Goal: Information Seeking & Learning: Learn about a topic

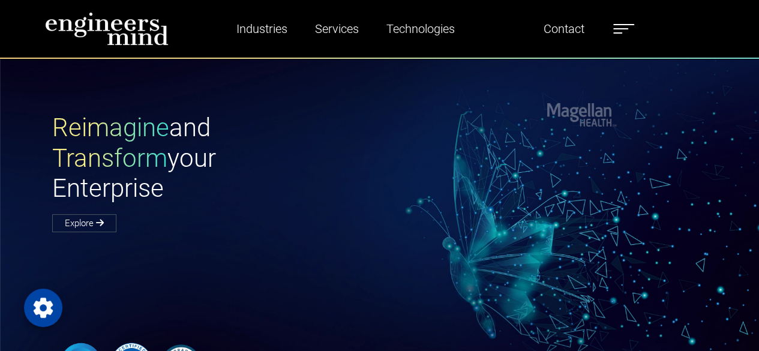
click at [622, 28] on span at bounding box center [621, 28] width 15 height 1
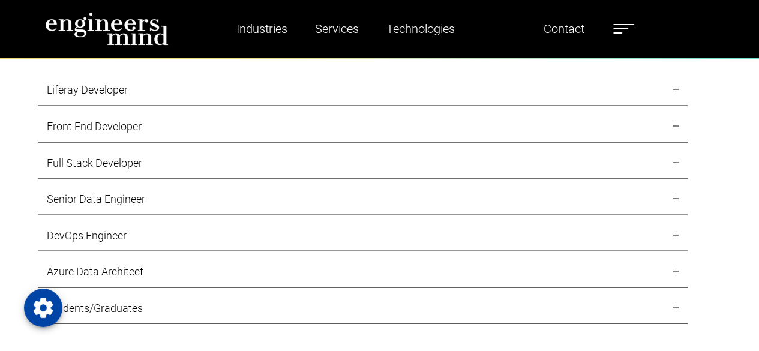
scroll to position [1081, 0]
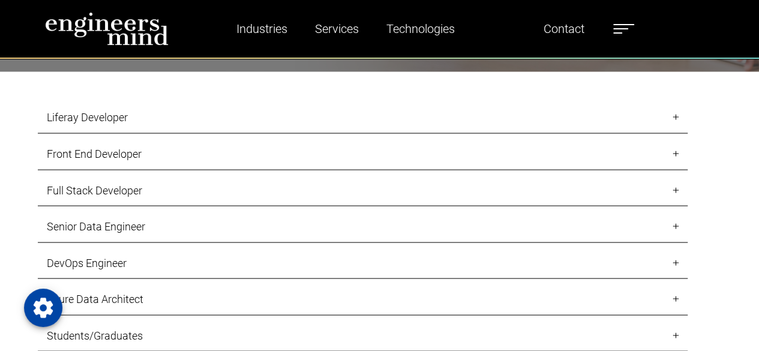
click at [163, 182] on link "Full Stack Developer" at bounding box center [363, 191] width 650 height 32
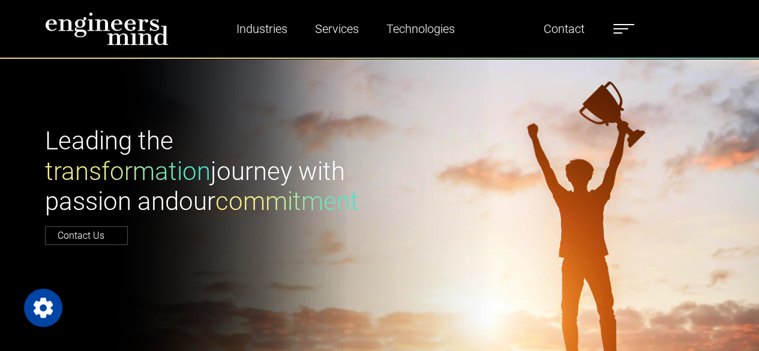
scroll to position [0, 0]
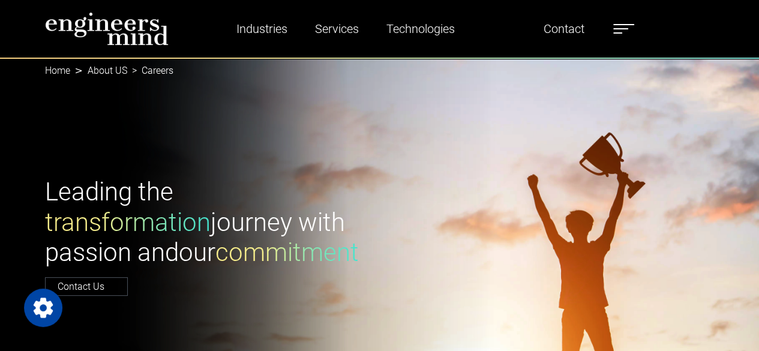
click at [159, 71] on li "Careers" at bounding box center [150, 71] width 46 height 14
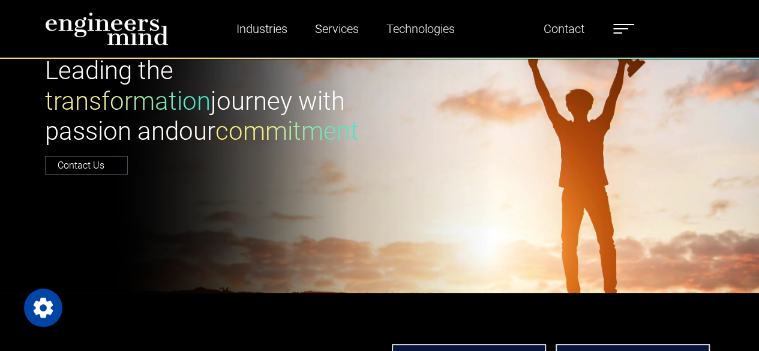
scroll to position [120, 0]
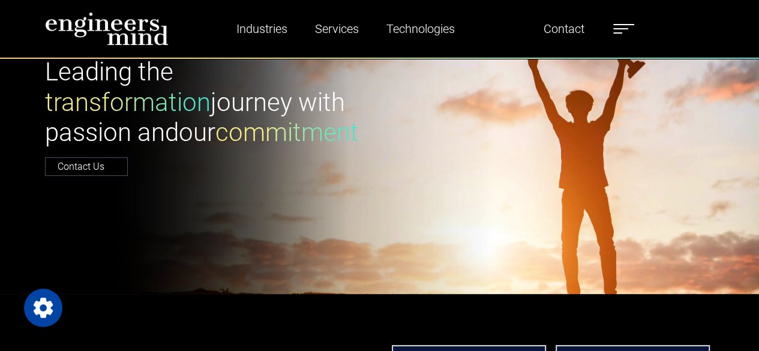
click at [623, 29] on label at bounding box center [624, 29] width 21 height 16
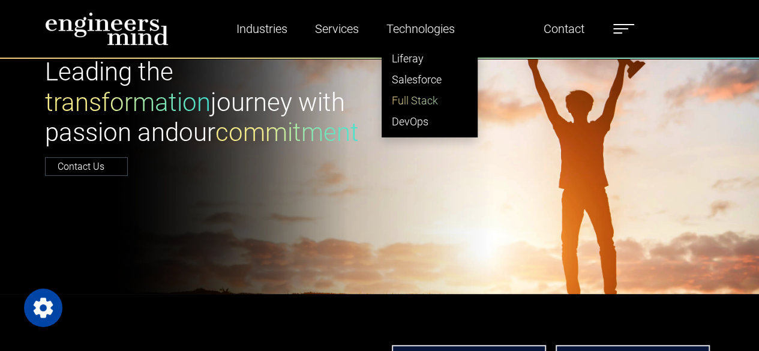
click at [419, 102] on link "Full Stack" at bounding box center [429, 100] width 95 height 21
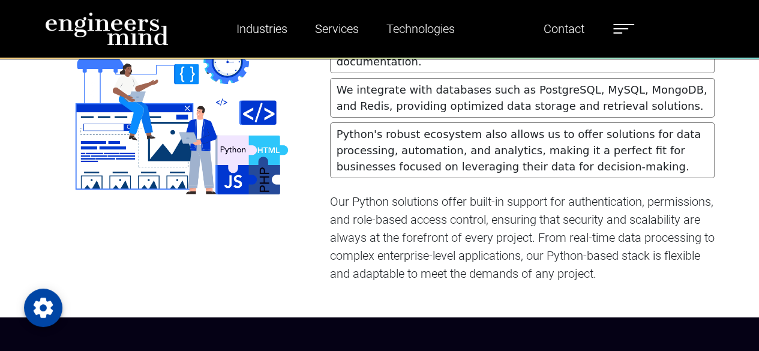
scroll to position [1976, 0]
